Goal: Task Accomplishment & Management: Manage account settings

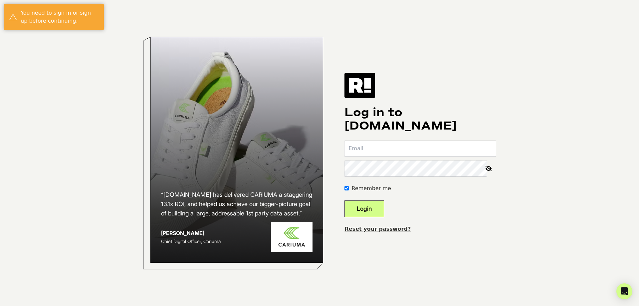
type input "[PERSON_NAME][EMAIL_ADDRESS][DOMAIN_NAME]"
click at [372, 208] on button "Login" at bounding box center [365, 208] width 40 height 17
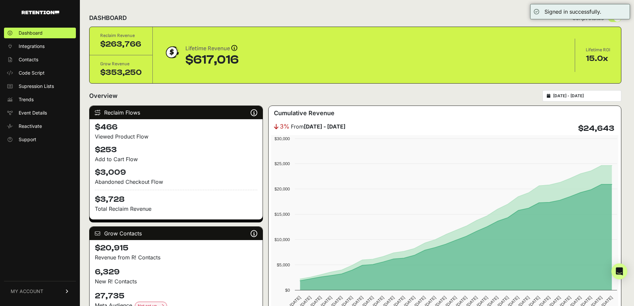
click at [46, 293] on link "MY ACCOUNT" at bounding box center [40, 291] width 72 height 20
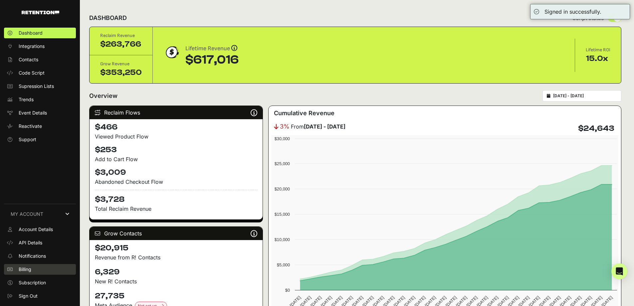
click at [41, 271] on link "Billing" at bounding box center [40, 269] width 72 height 11
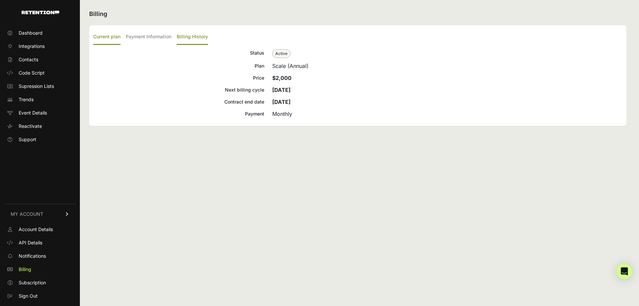
click at [197, 37] on label "Billing History" at bounding box center [192, 37] width 31 height 16
click at [0, 0] on input "Billing History" at bounding box center [0, 0] width 0 height 0
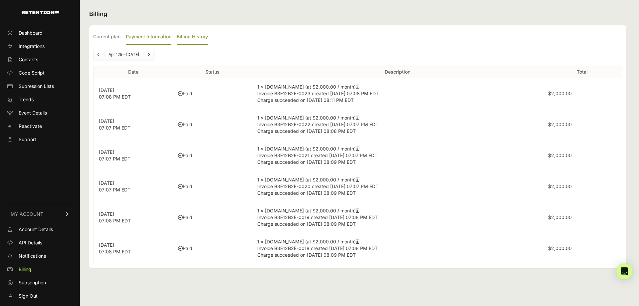
click at [148, 36] on label "Payment Information" at bounding box center [149, 37] width 46 height 16
click at [0, 0] on input "Payment Information" at bounding box center [0, 0] width 0 height 0
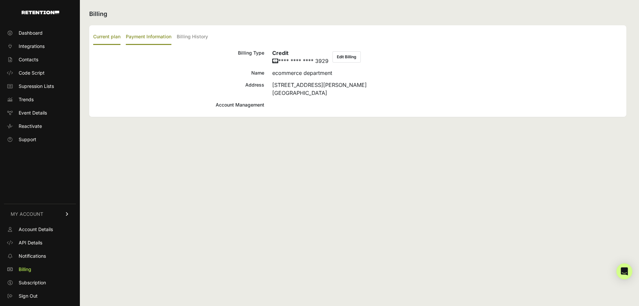
click at [115, 39] on label "Current plan" at bounding box center [106, 37] width 27 height 16
click at [0, 0] on input "Current plan" at bounding box center [0, 0] width 0 height 0
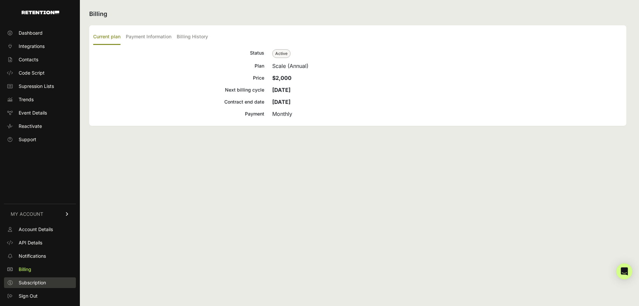
click at [46, 279] on link "Subscription" at bounding box center [40, 282] width 72 height 11
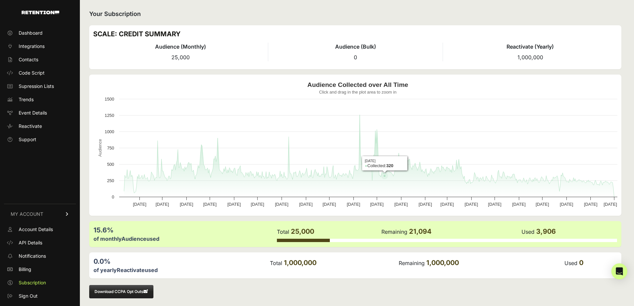
scroll to position [4, 0]
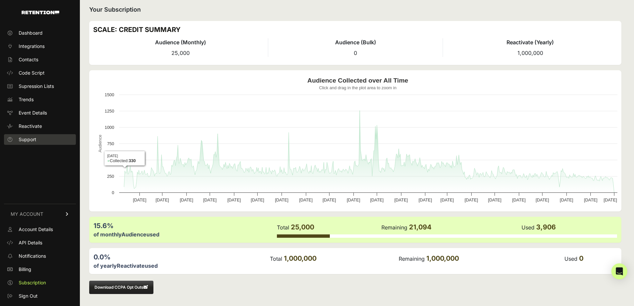
click at [19, 144] on link "Support" at bounding box center [40, 139] width 72 height 11
